Goal: Check status: Check status

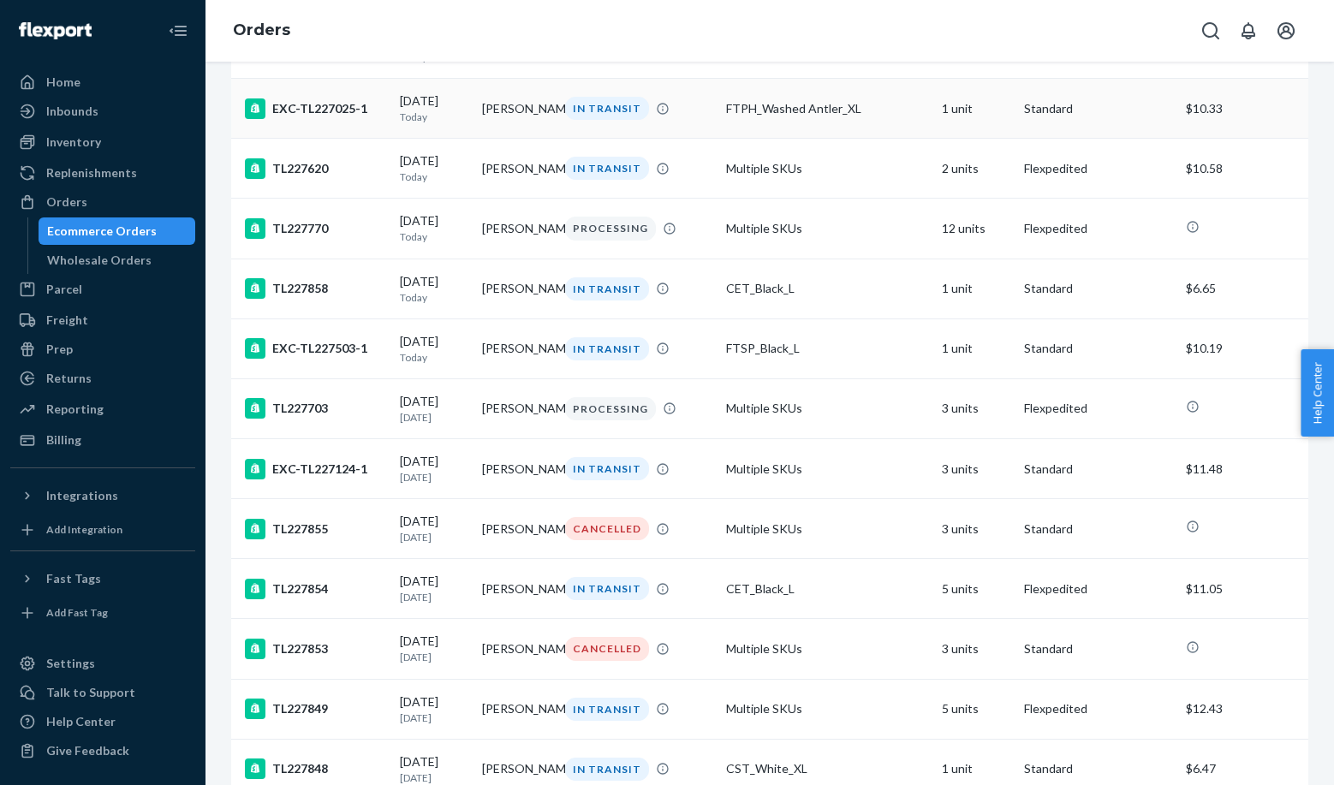
scroll to position [488, 0]
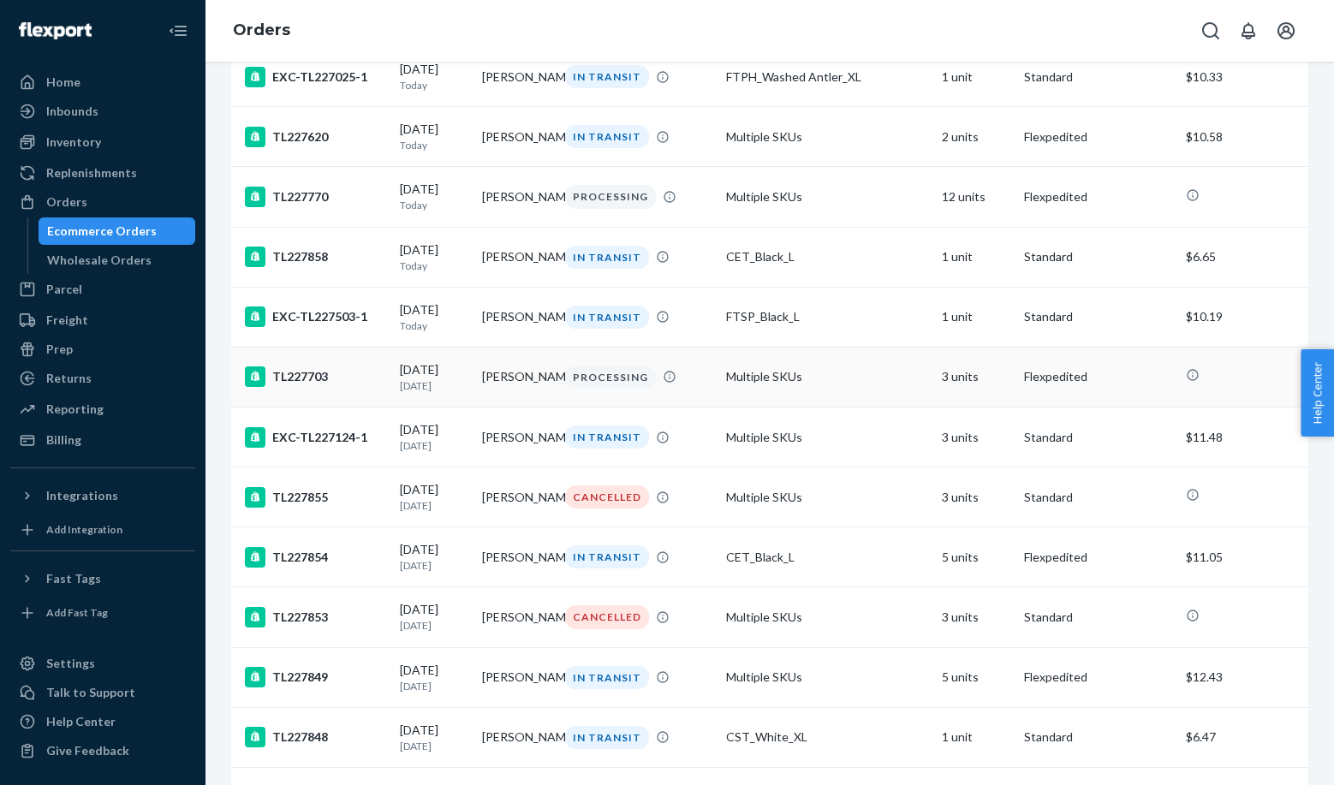
click at [437, 385] on div "[DATE] [DATE]" at bounding box center [434, 377] width 69 height 32
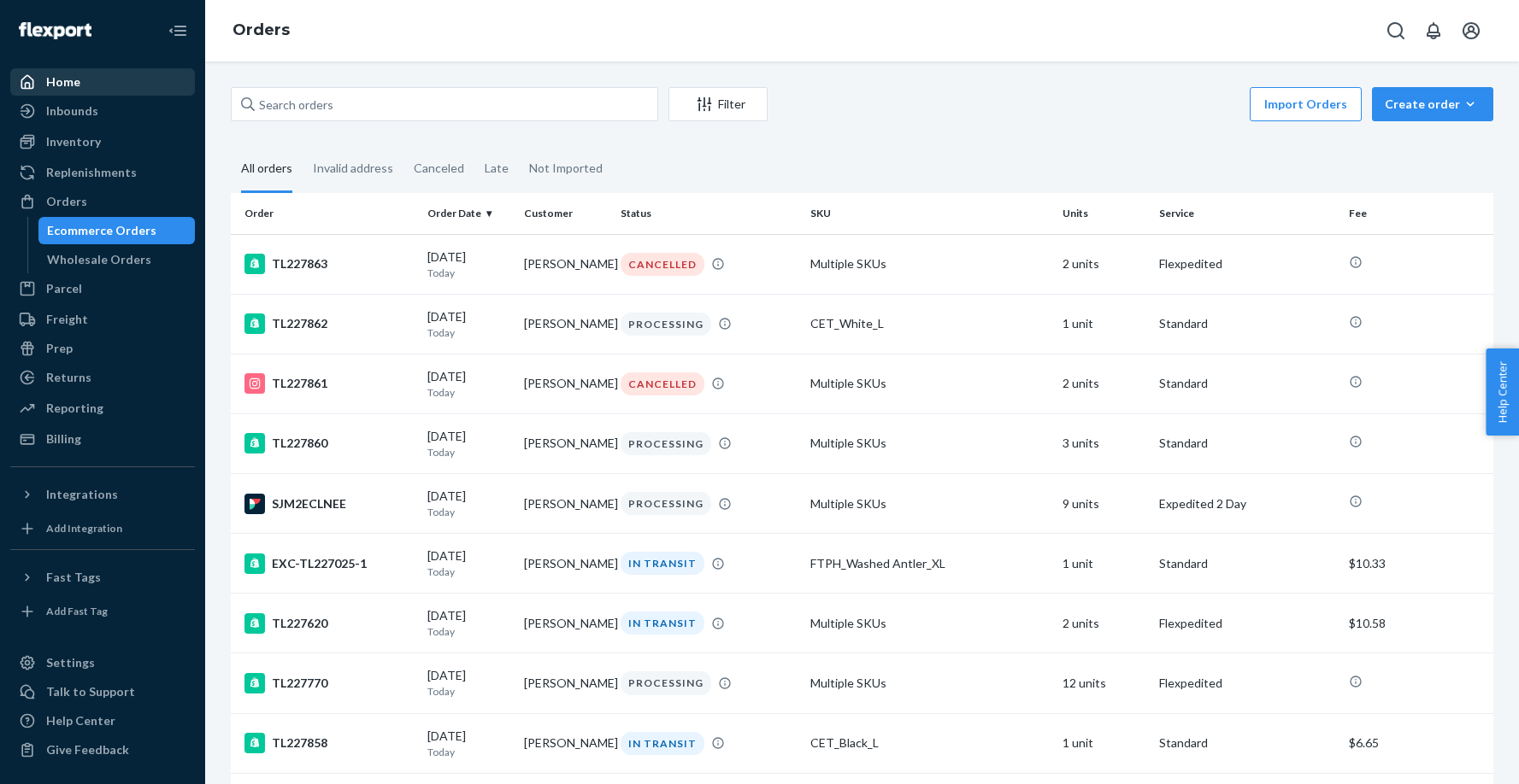
click at [85, 85] on div "Home" at bounding box center [103, 82] width 182 height 24
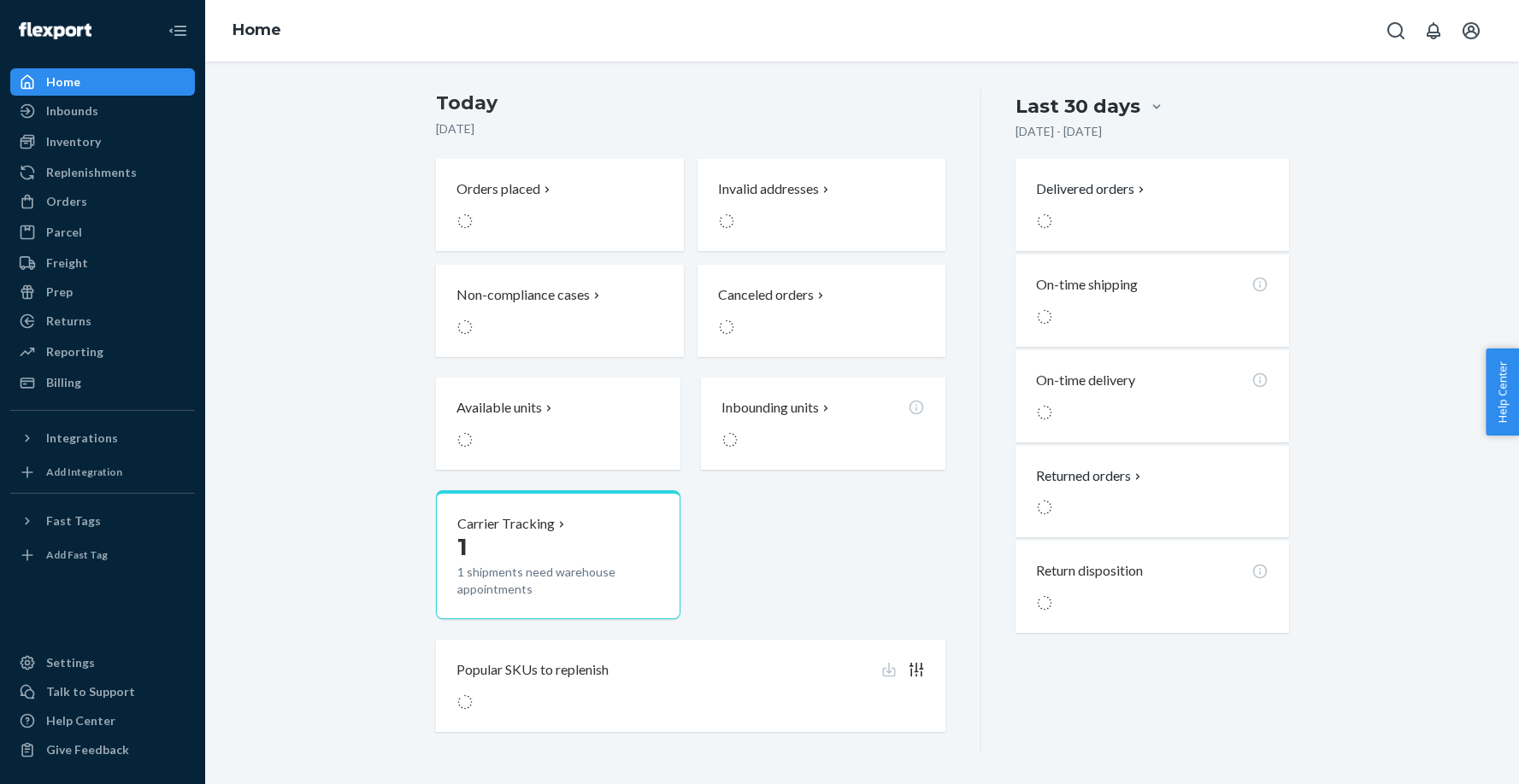
scroll to position [352, 0]
click at [85, 204] on div "Orders" at bounding box center [103, 201] width 182 height 24
